Goal: Task Accomplishment & Management: Use online tool/utility

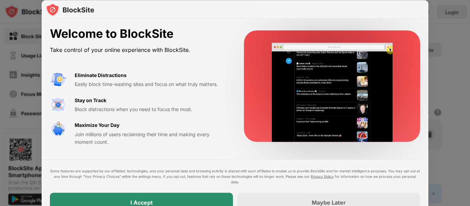
click at [173, 199] on div "I Accept" at bounding box center [141, 202] width 183 height 19
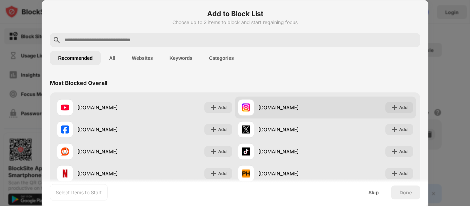
click at [408, 105] on div "Add" at bounding box center [399, 107] width 28 height 11
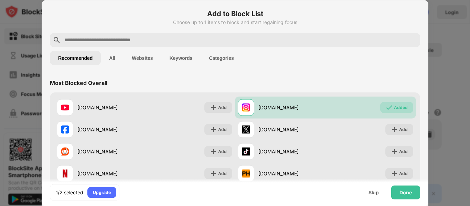
click at [232, 39] on input "text" at bounding box center [241, 40] width 354 height 8
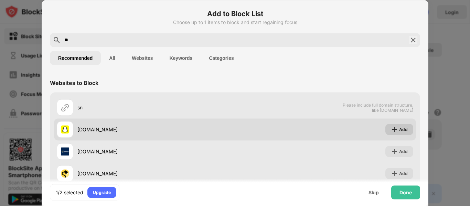
type input "**"
click at [407, 124] on div "Add" at bounding box center [399, 129] width 28 height 11
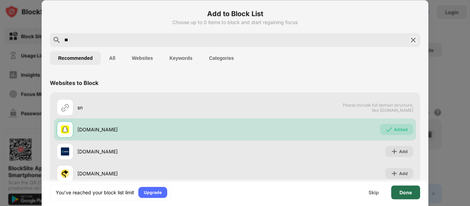
click at [416, 193] on div "Done" at bounding box center [405, 192] width 29 height 14
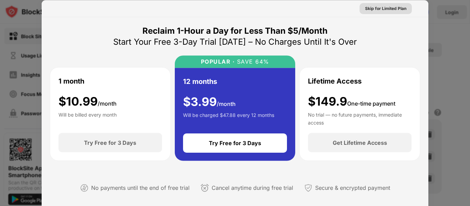
click at [386, 9] on div "Skip for Limited Plan" at bounding box center [385, 8] width 41 height 7
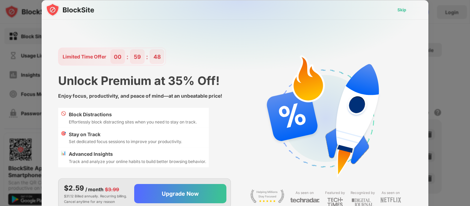
click at [406, 13] on div "Skip" at bounding box center [402, 9] width 20 height 11
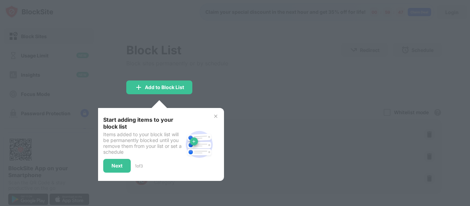
click at [210, 113] on div "Start adding items to your block list Items added to your block list will be pe…" at bounding box center [159, 144] width 129 height 73
click at [213, 117] on img at bounding box center [216, 117] width 6 height 6
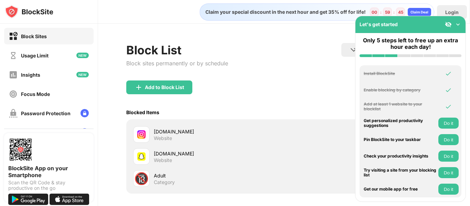
click at [458, 22] on img at bounding box center [458, 24] width 7 height 7
